Goal: Information Seeking & Learning: Learn about a topic

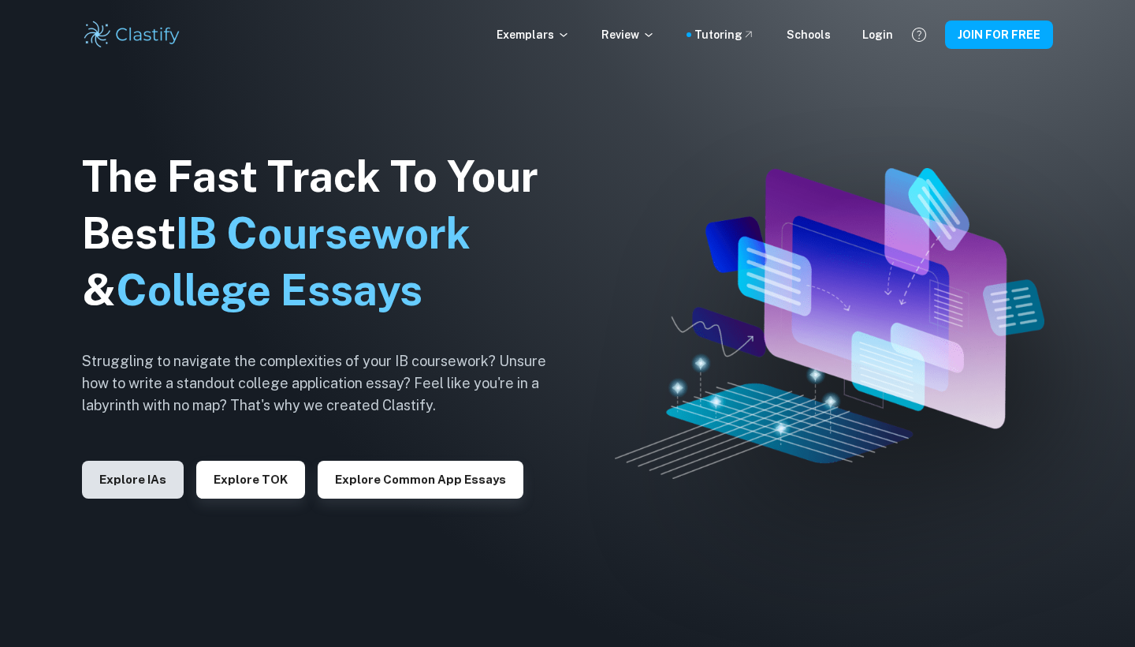
click at [129, 483] on button "Explore IAs" at bounding box center [133, 479] width 102 height 38
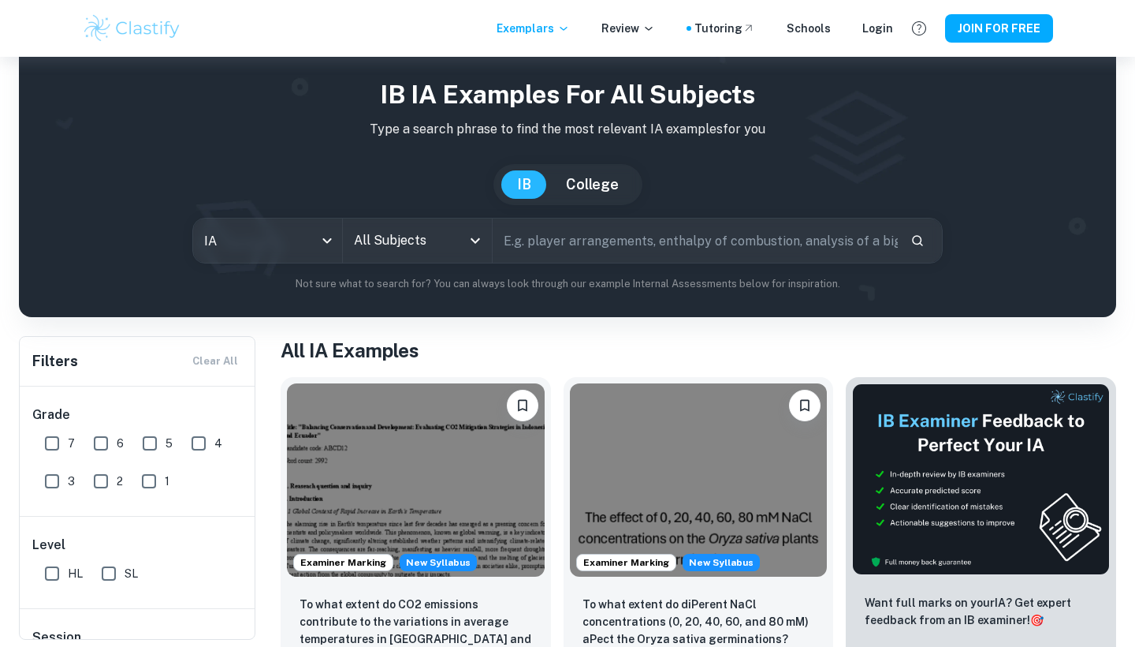
scroll to position [133, 0]
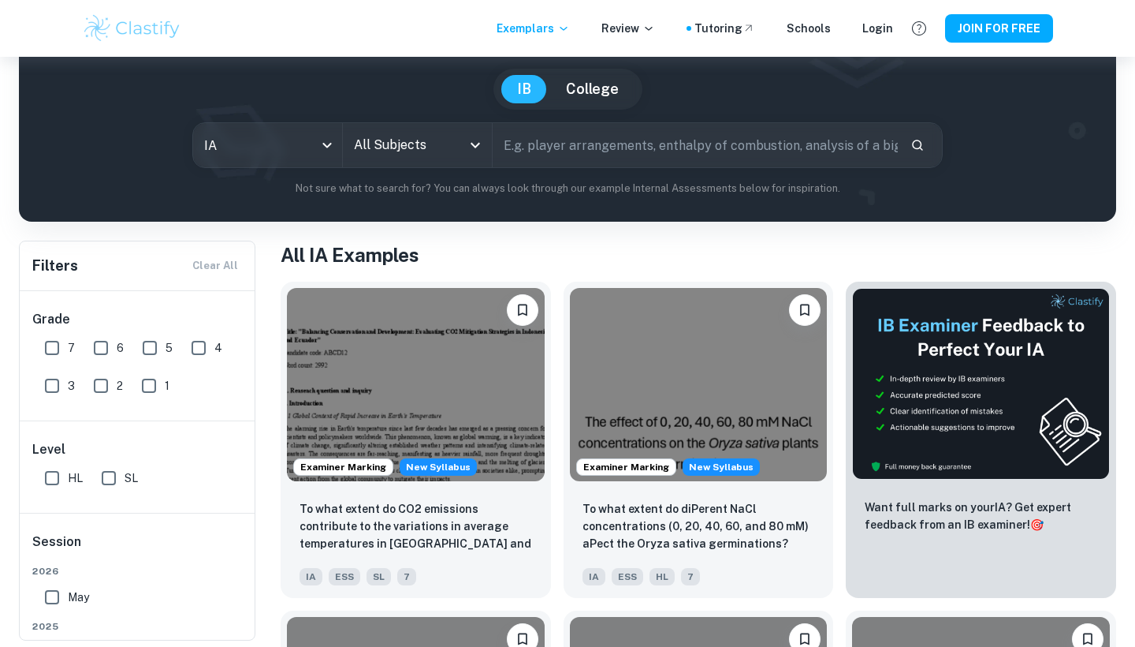
click at [444, 140] on input "All Subjects" at bounding box center [405, 145] width 111 height 30
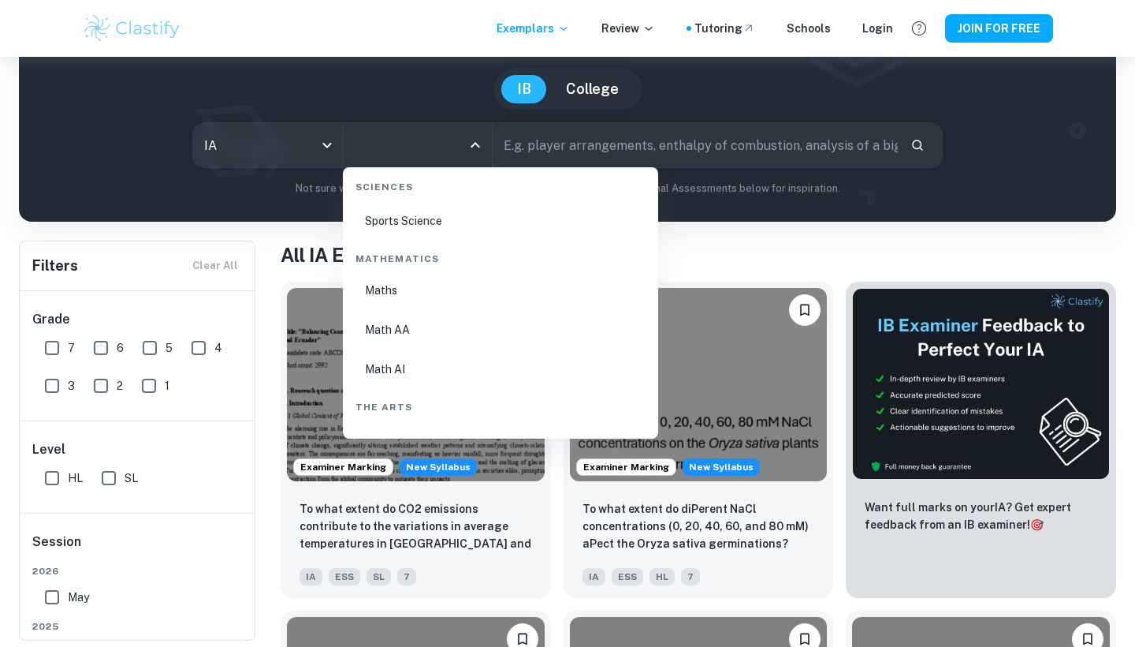
scroll to position [2696, 0]
click at [410, 333] on li "Math AI" at bounding box center [500, 329] width 303 height 36
type input "Math AI"
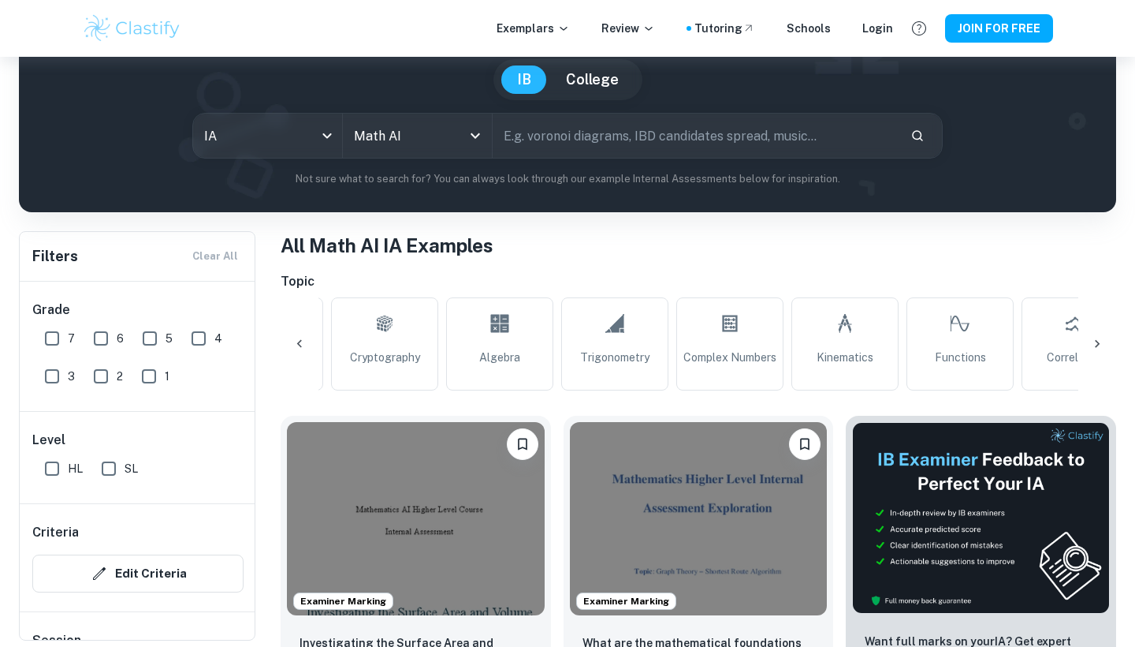
scroll to position [0, 1185]
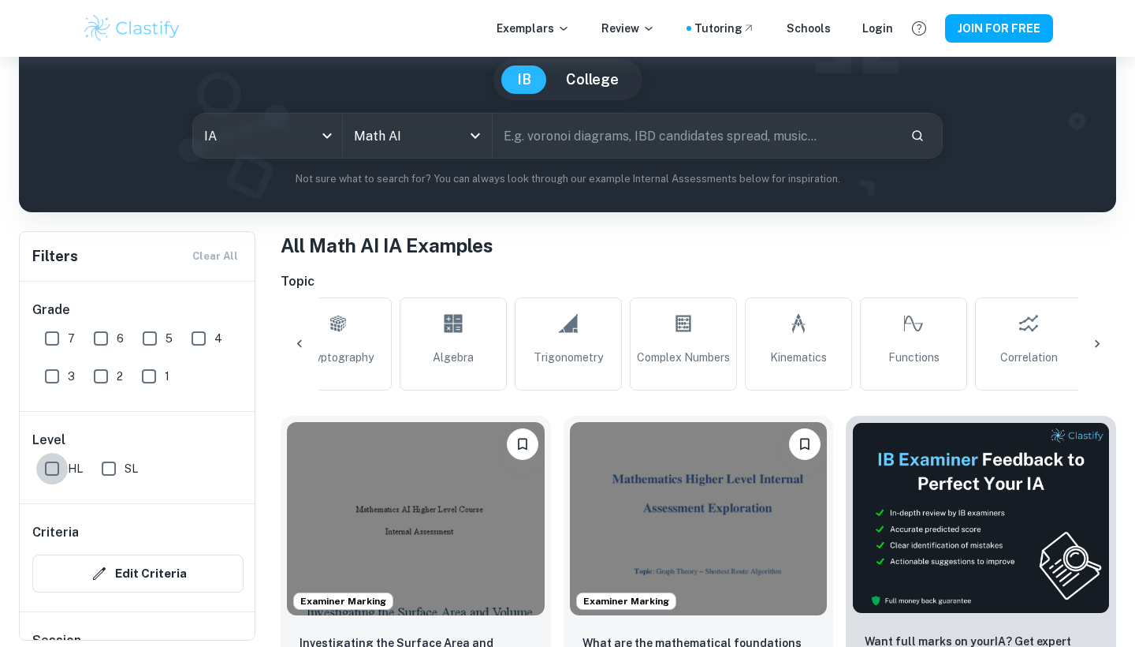
click at [54, 466] on input "HL" at bounding box center [52, 469] width 32 height 32
checkbox input "true"
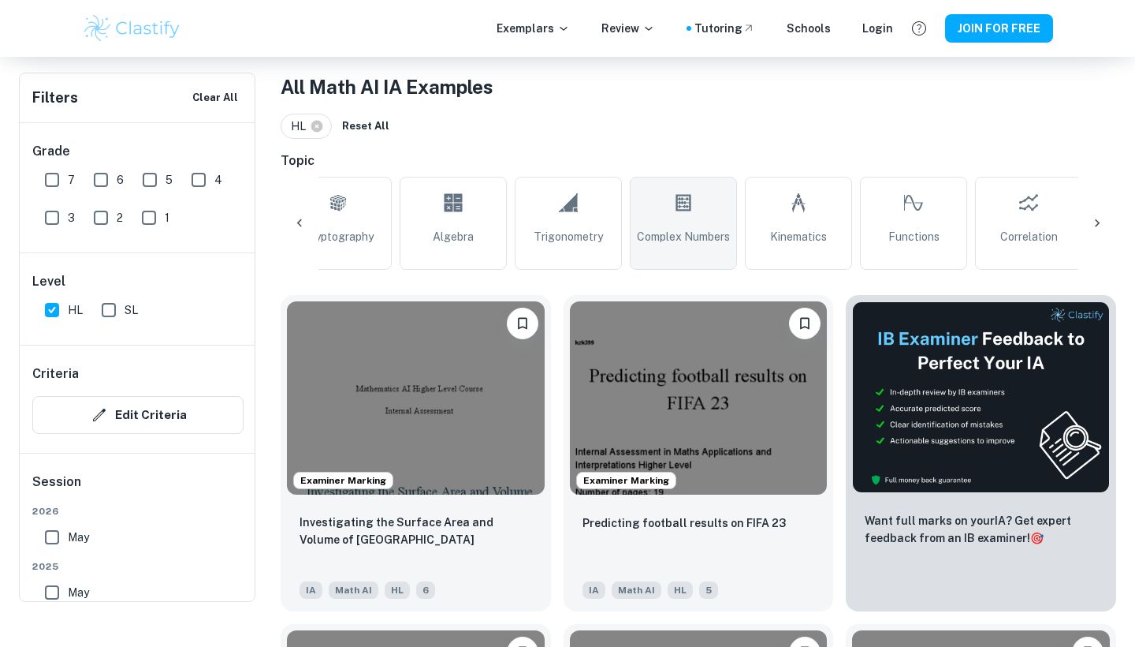
scroll to position [238, 0]
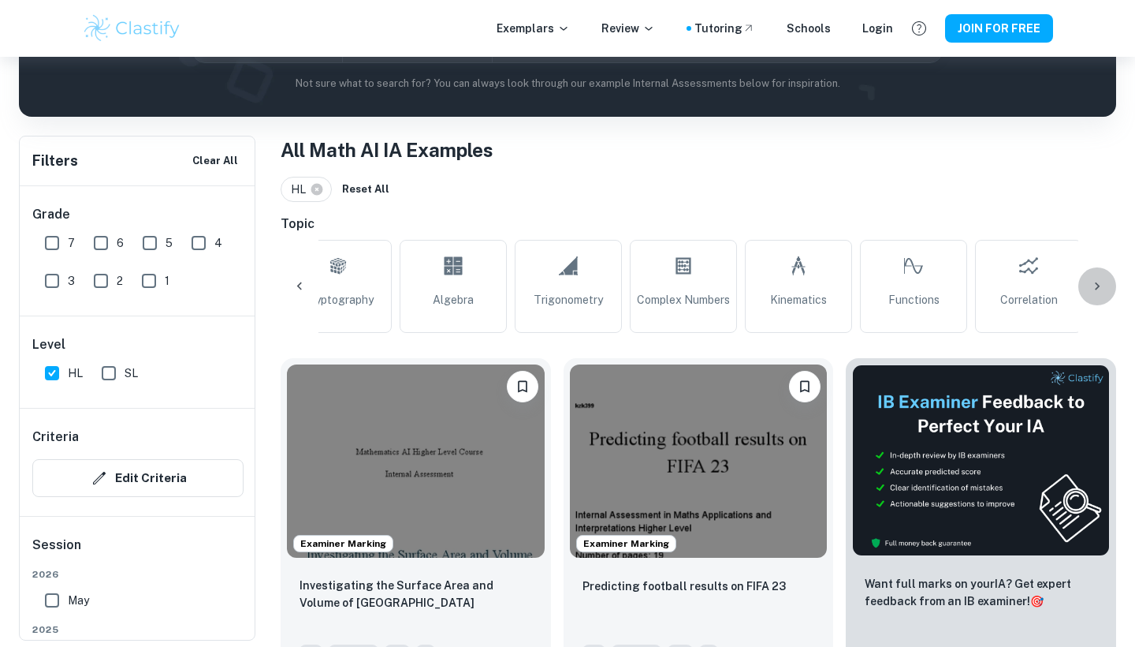
click at [1095, 283] on icon at bounding box center [1098, 286] width 16 height 16
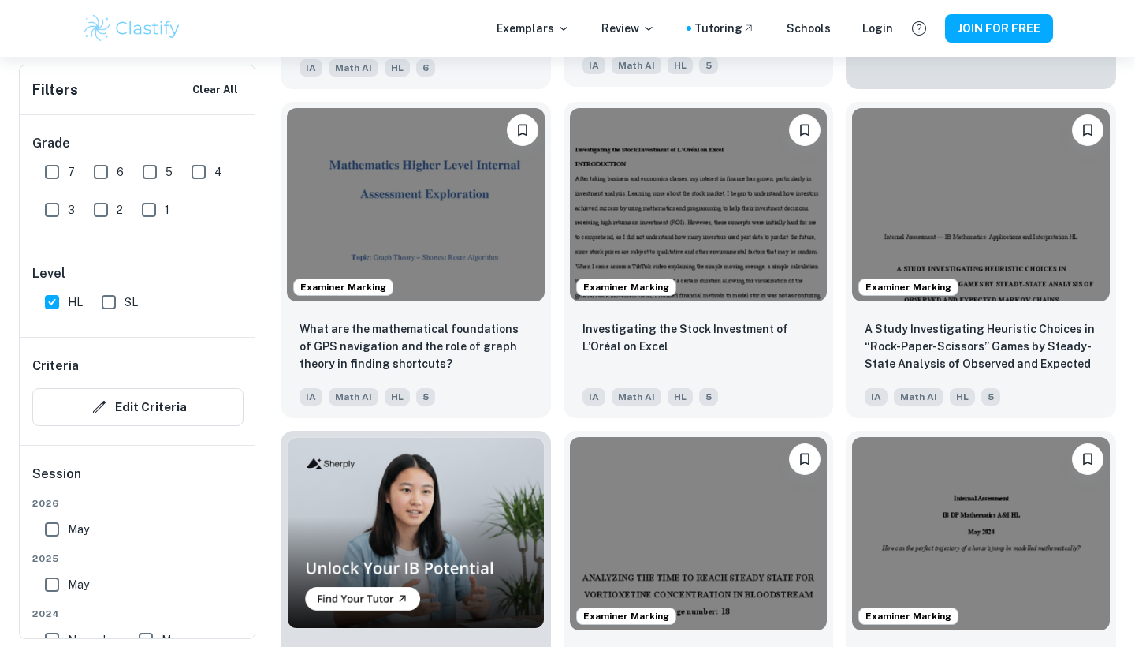
scroll to position [824, 0]
click at [95, 175] on input "6" at bounding box center [101, 172] width 32 height 32
checkbox input "true"
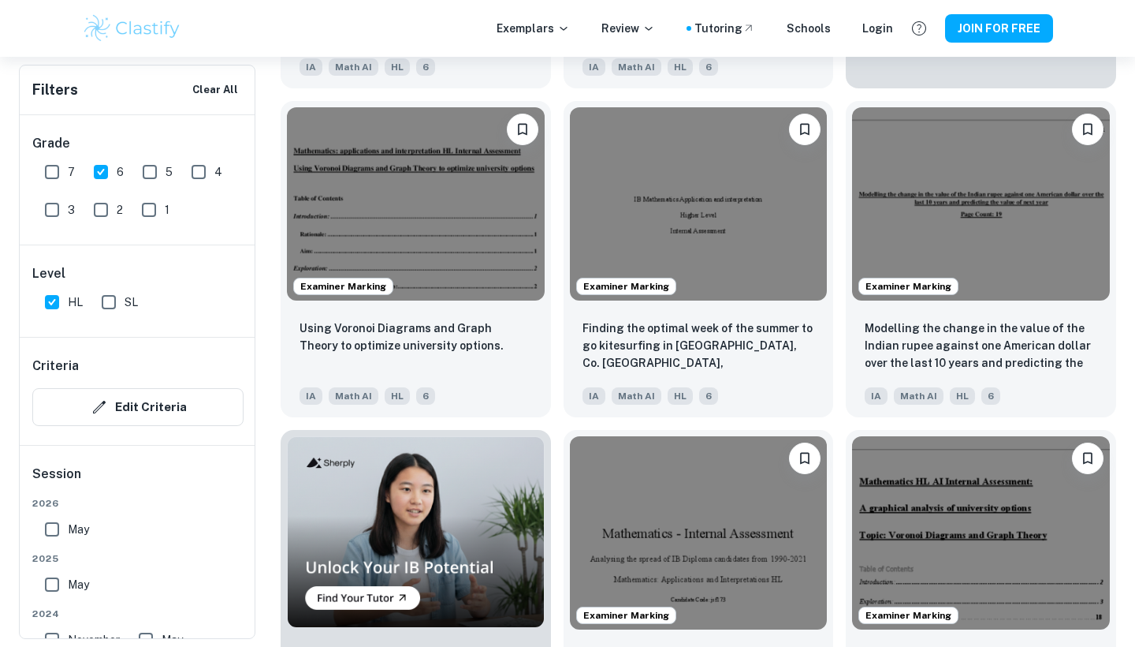
click at [53, 167] on input "7" at bounding box center [52, 172] width 32 height 32
checkbox input "true"
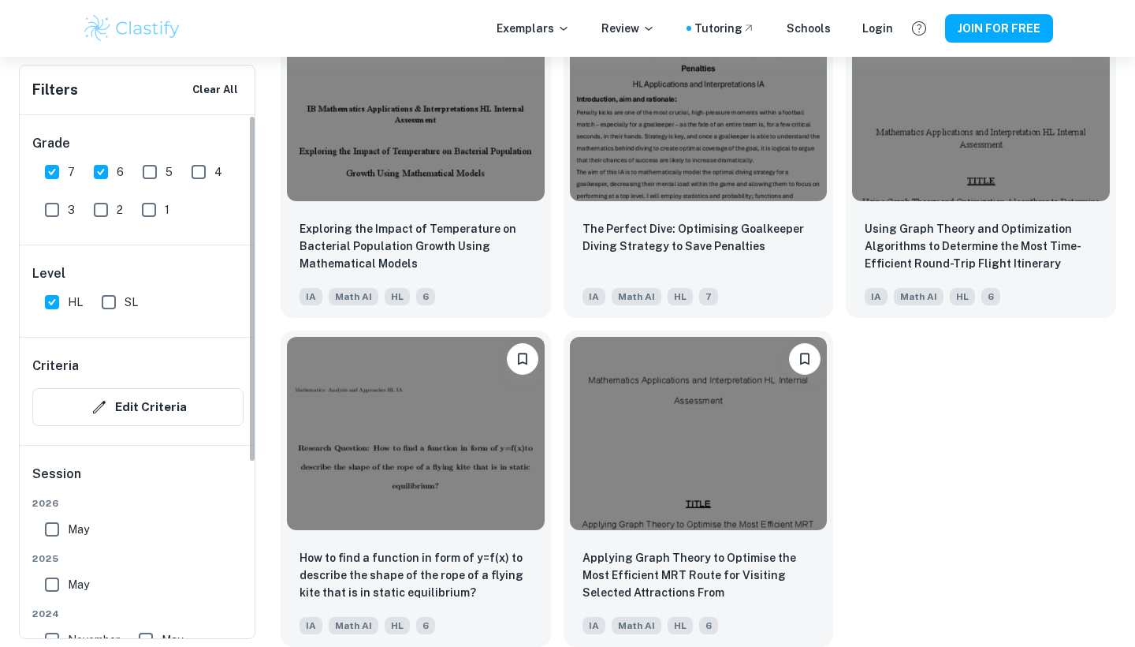
scroll to position [0, 0]
click at [141, 169] on input "5" at bounding box center [150, 172] width 32 height 32
checkbox input "true"
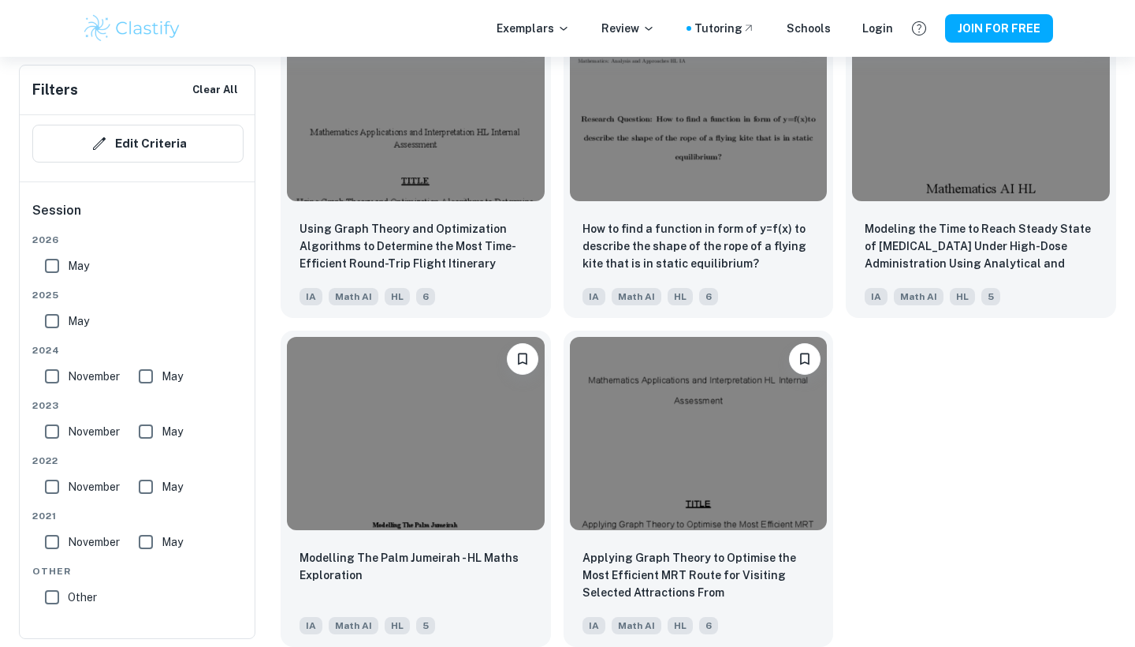
scroll to position [6841, 0]
